Goal: Navigation & Orientation: Go to known website

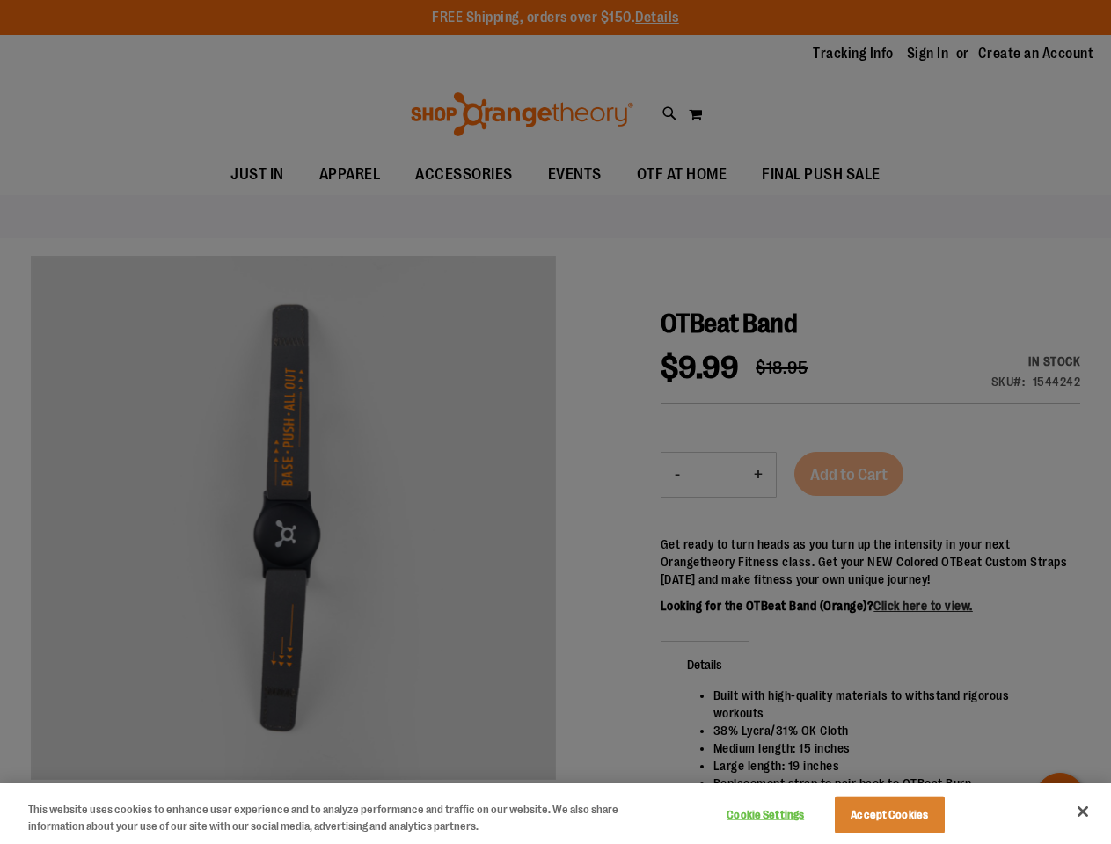
click at [555, 422] on div at bounding box center [555, 422] width 1111 height 844
click at [787, 815] on button "Cookie Settings" at bounding box center [766, 815] width 110 height 35
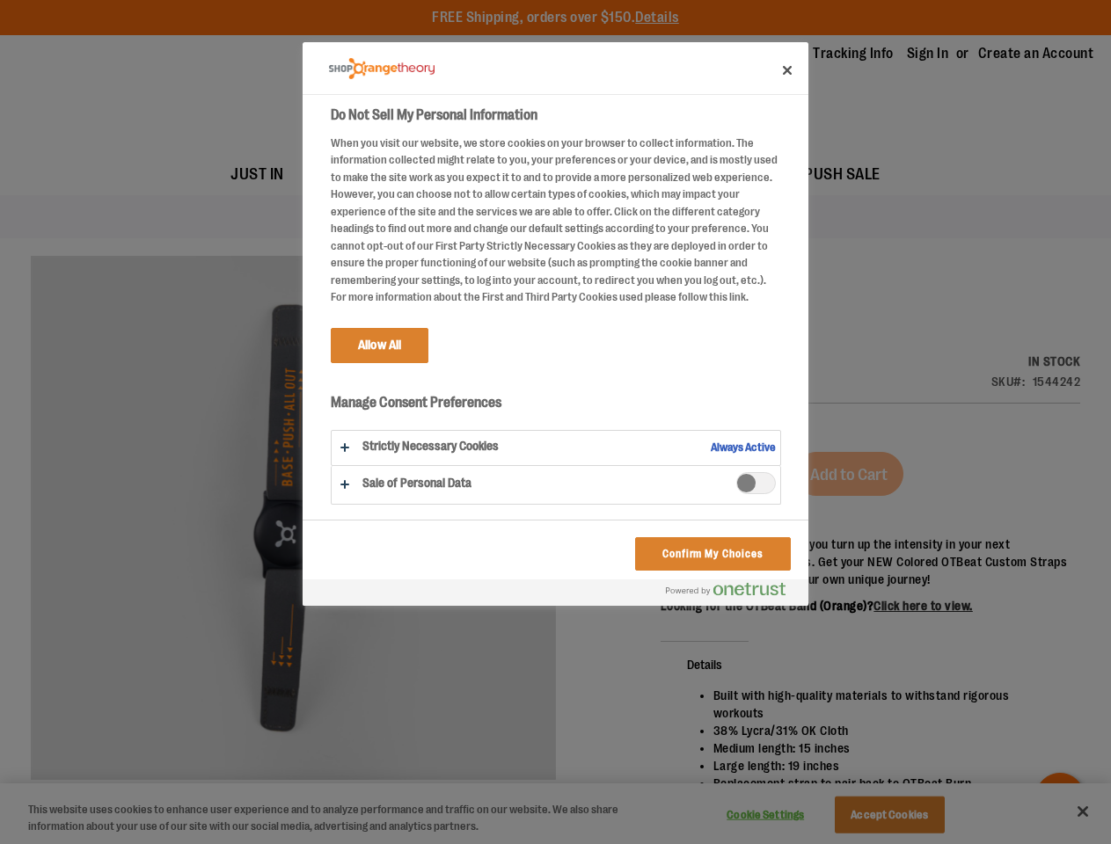
click at [911, 815] on div at bounding box center [555, 422] width 1111 height 844
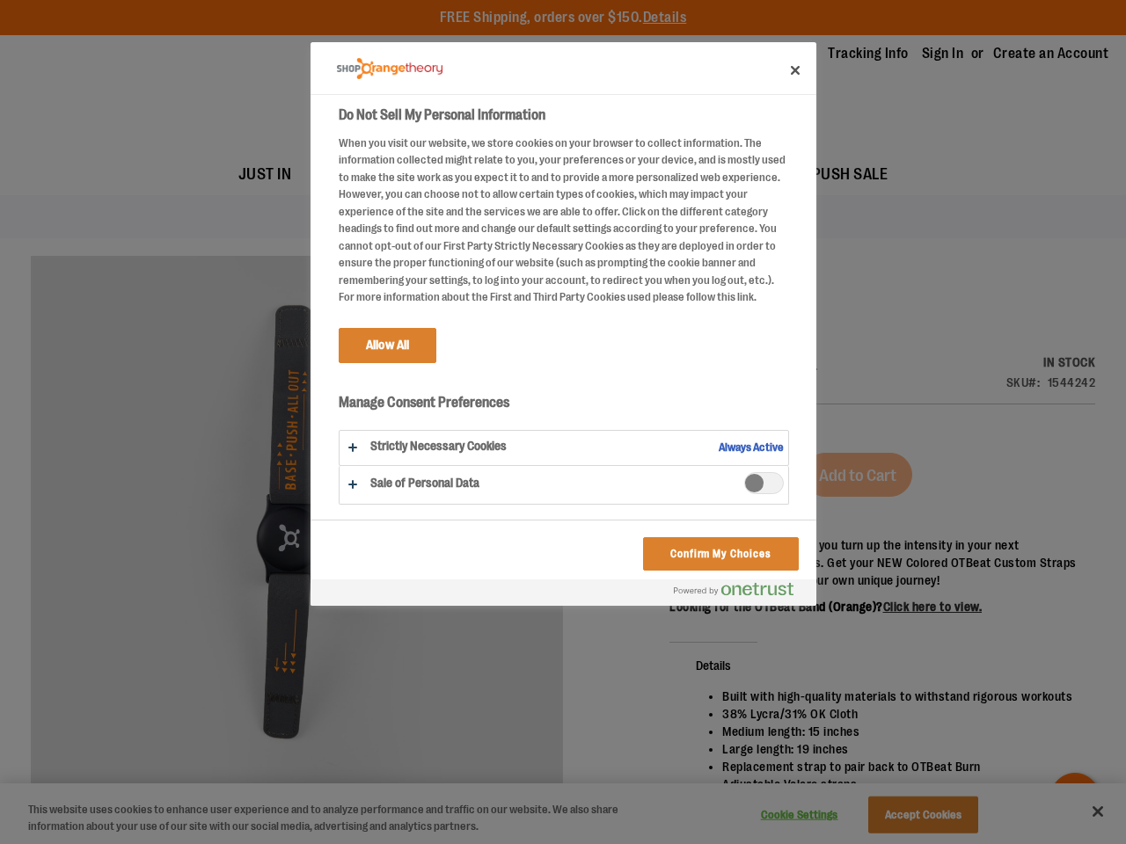
click at [1082, 812] on div at bounding box center [563, 422] width 1126 height 844
